Goal: Transaction & Acquisition: Book appointment/travel/reservation

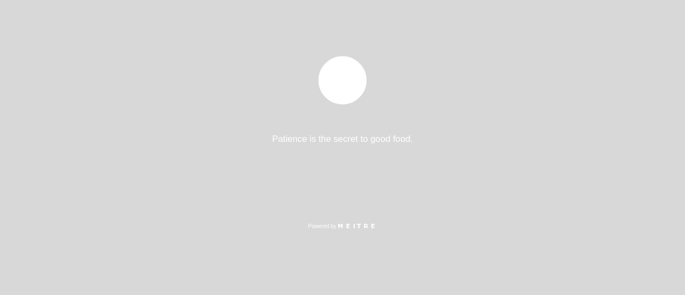
select select "es"
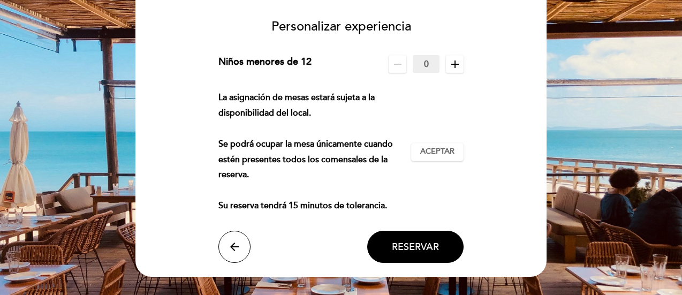
scroll to position [107, 0]
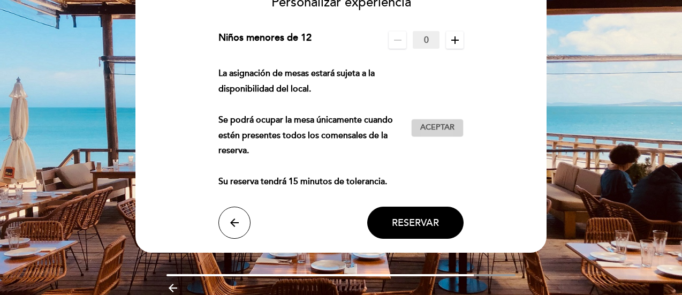
click at [442, 126] on span "Aceptar" at bounding box center [437, 127] width 34 height 11
click at [408, 217] on span "Reservar" at bounding box center [415, 223] width 47 height 12
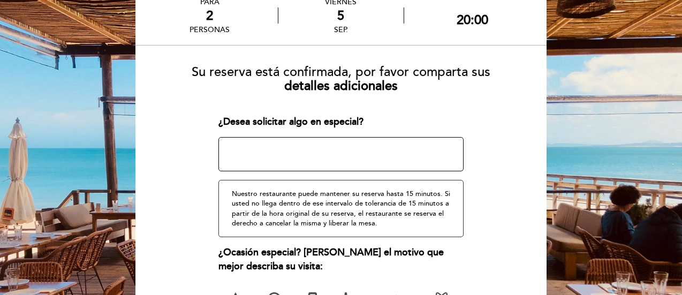
scroll to position [0, 0]
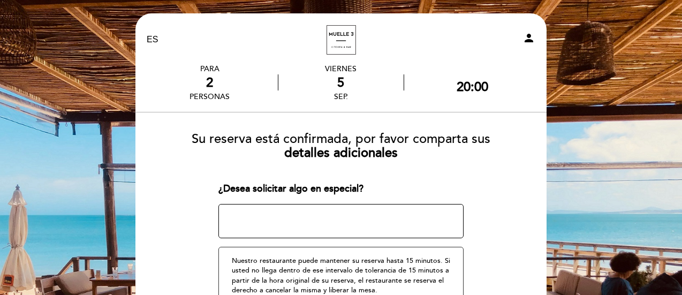
click at [338, 78] on div "5" at bounding box center [340, 83] width 125 height 16
click at [196, 80] on div "2" at bounding box center [209, 83] width 40 height 16
click at [531, 29] on div "EN ES PT Muelle 3 person" at bounding box center [341, 39] width 405 height 37
click at [529, 33] on icon "person" at bounding box center [528, 38] width 13 height 13
select select "es"
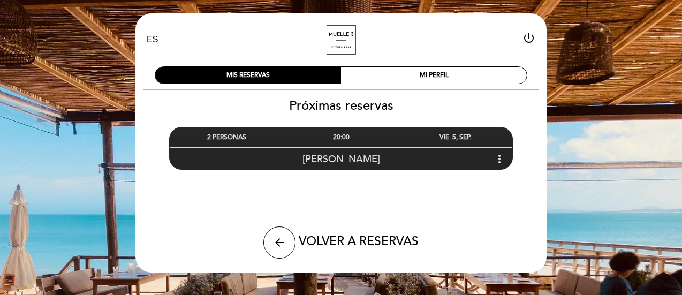
click at [501, 165] on div "[PERSON_NAME] more_vert" at bounding box center [341, 158] width 343 height 23
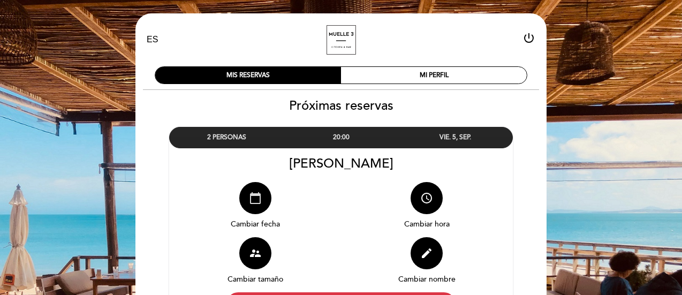
click at [255, 202] on icon "calendar_today" at bounding box center [255, 198] width 13 height 13
select select "es"
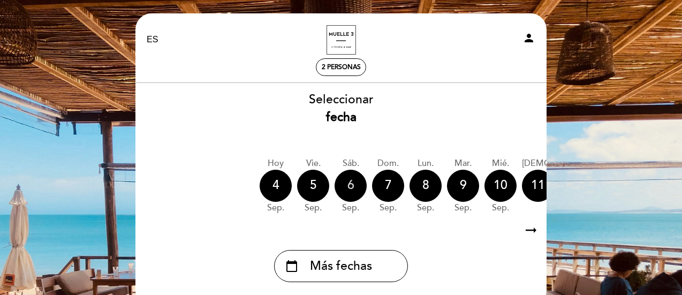
click at [352, 191] on div "6" at bounding box center [351, 186] width 32 height 32
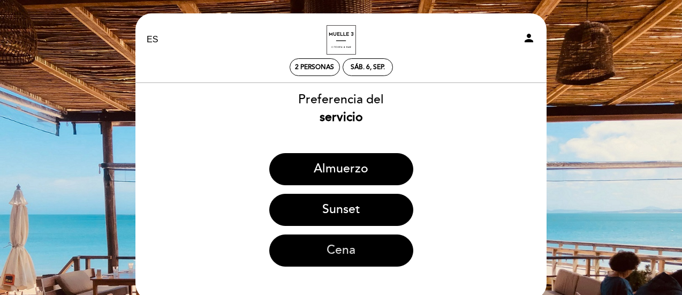
click at [368, 244] on button "Cena" at bounding box center [341, 250] width 144 height 32
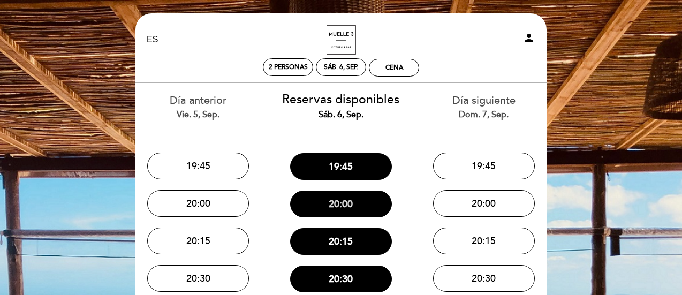
click at [361, 205] on button "20:00" at bounding box center [341, 204] width 102 height 27
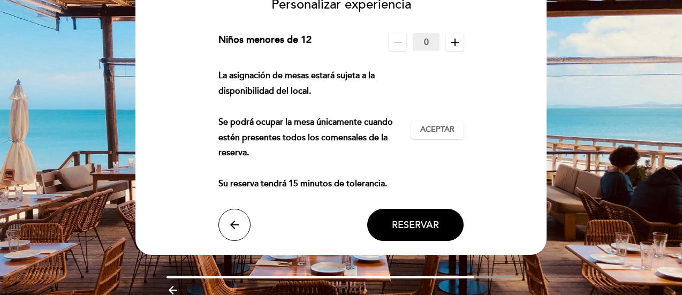
scroll to position [107, 0]
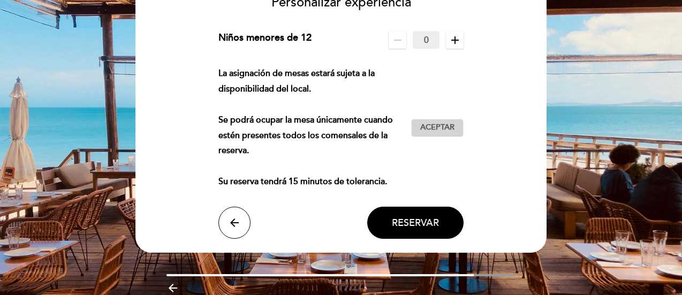
click at [438, 124] on span "Aceptar" at bounding box center [437, 127] width 34 height 11
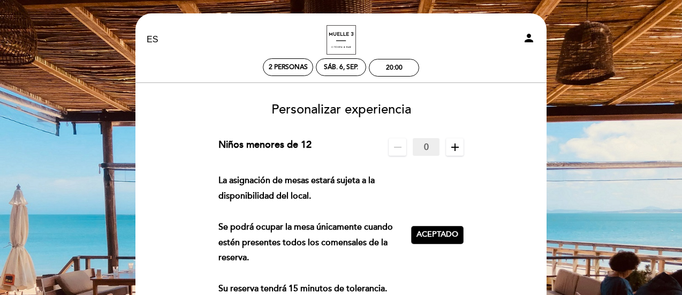
scroll to position [152, 0]
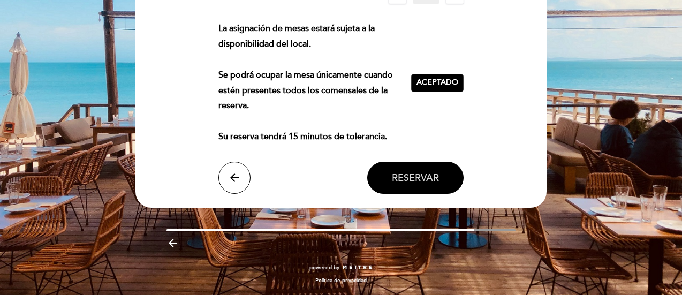
click at [407, 185] on button "Reservar" at bounding box center [415, 178] width 96 height 32
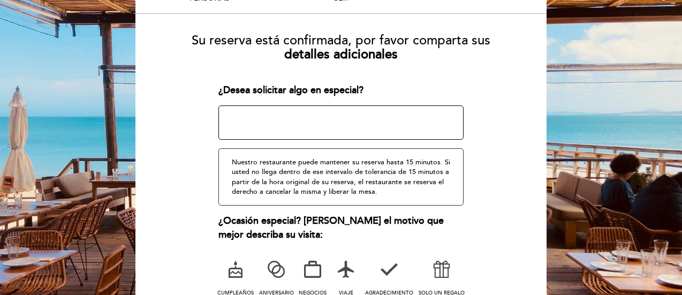
scroll to position [216, 0]
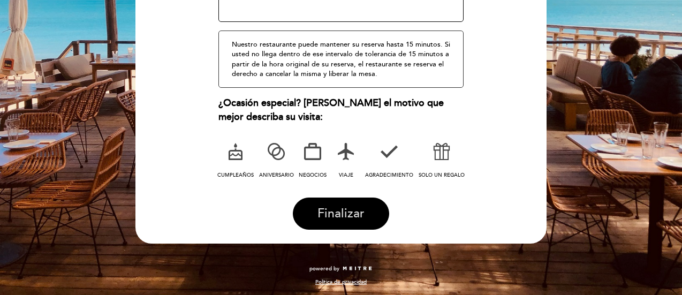
click at [359, 206] on span "Finalizar" at bounding box center [340, 213] width 47 height 15
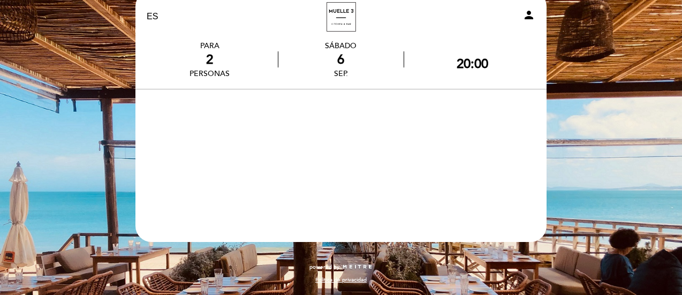
scroll to position [22, 0]
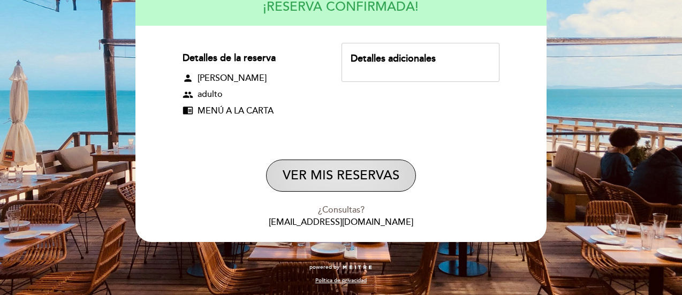
click at [347, 183] on button "VER MIS RESERVAS" at bounding box center [341, 176] width 150 height 32
select select "es"
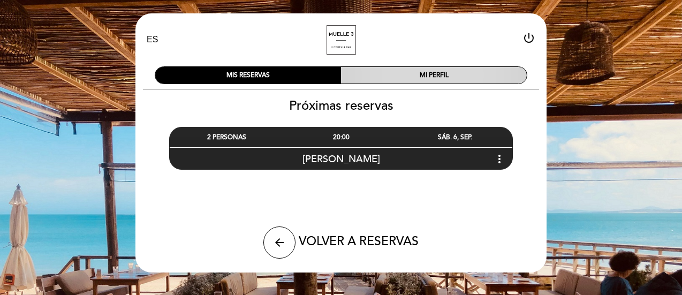
click at [400, 69] on div "MI PERFIL" at bounding box center [434, 75] width 186 height 17
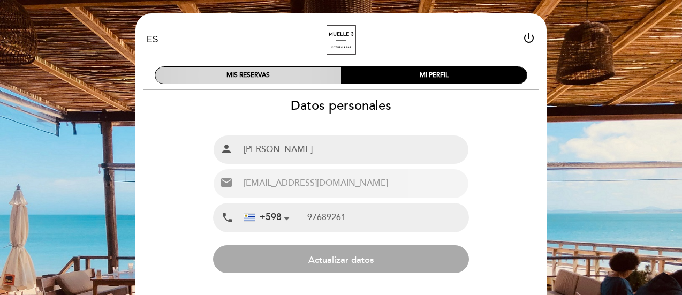
type input "97 689 261"
click at [282, 74] on div "MIS RESERVAS" at bounding box center [248, 75] width 186 height 17
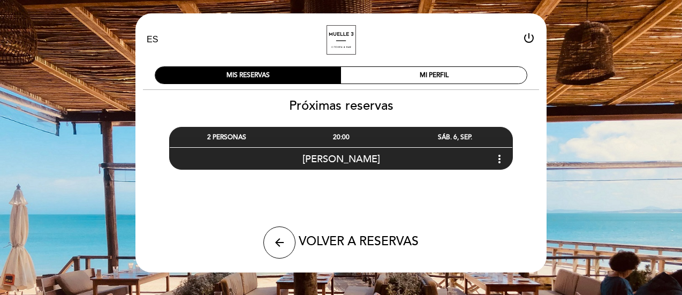
click at [370, 246] on span "VOLVER A RESERVAS" at bounding box center [359, 241] width 120 height 15
click at [273, 241] on icon "arrow_back" at bounding box center [279, 242] width 13 height 13
select select "es"
